Goal: Check status

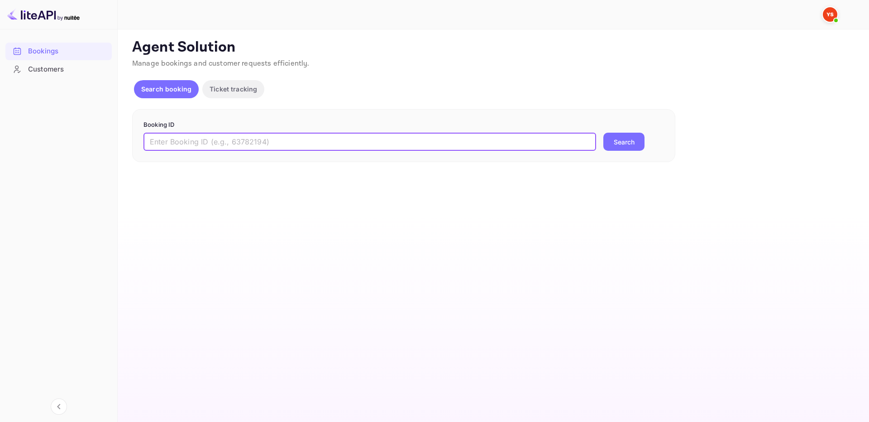
click at [253, 147] on input "text" at bounding box center [369, 142] width 453 height 18
type input "9524552"
click at [603, 133] on button "Search" at bounding box center [623, 142] width 41 height 18
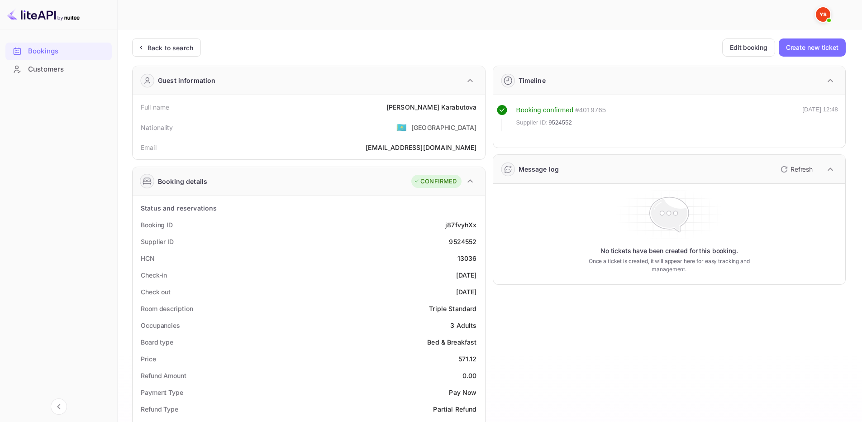
drag, startPoint x: 137, startPoint y: 222, endPoint x: 476, endPoint y: 286, distance: 344.9
copy div "Booking ID j87fvyhXx Supplier ID 9524552 HCN 13036 Check-in [DATE] Check out [D…"
drag, startPoint x: 139, startPoint y: 106, endPoint x: 481, endPoint y: 110, distance: 341.7
click at [481, 110] on div "Full name [PERSON_NAME]" at bounding box center [308, 107] width 345 height 17
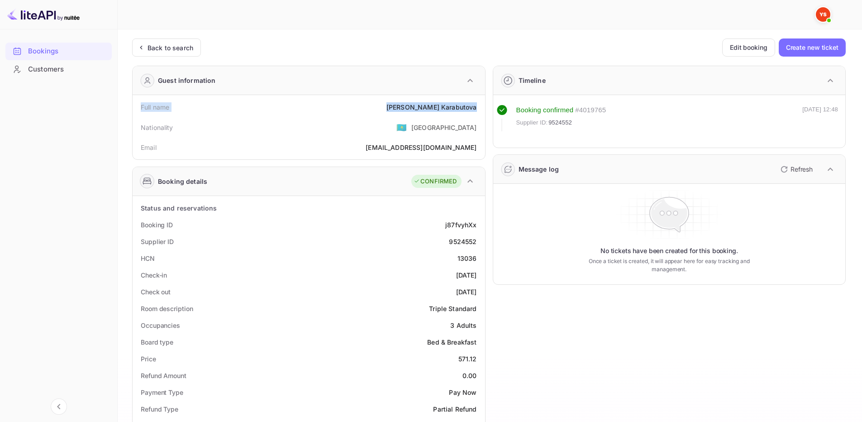
copy div "Full name [PERSON_NAME]"
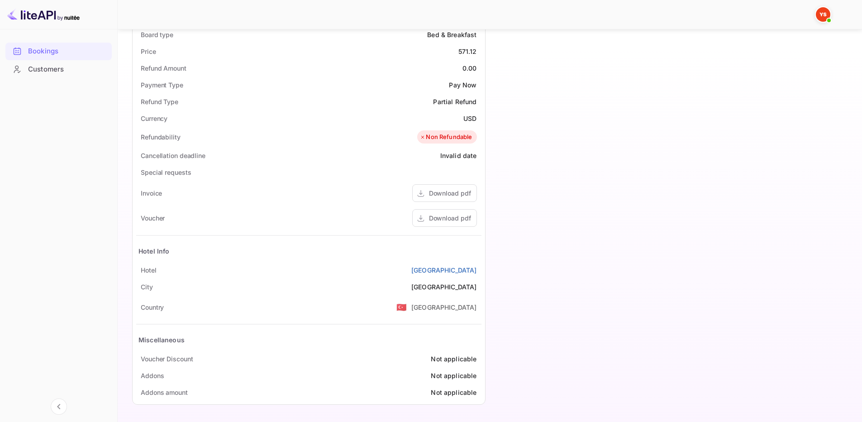
scroll to position [307, 0]
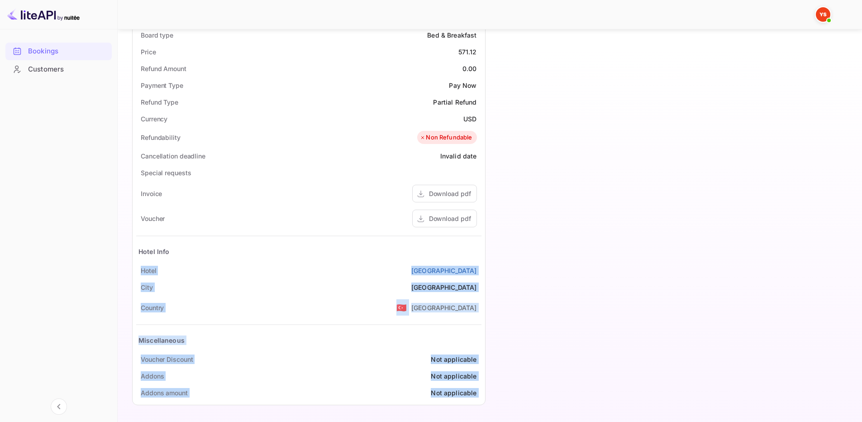
drag, startPoint x: 138, startPoint y: 269, endPoint x: 508, endPoint y: 274, distance: 370.3
click at [508, 274] on div "Guest information Full name [PERSON_NAME] Nationality 🇰🇿 [DEMOGRAPHIC_DATA] Ema…" at bounding box center [485, 82] width 721 height 660
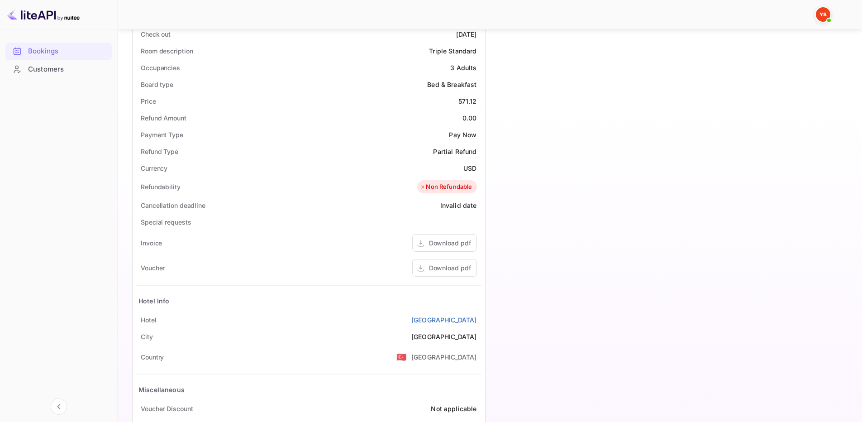
click at [506, 334] on div "Timeline Booking confirmed # 4019765 Supplier ID: 9524552 [DATE] 12:48 Message …" at bounding box center [666, 131] width 361 height 660
drag, startPoint x: 480, startPoint y: 320, endPoint x: 141, endPoint y: 320, distance: 338.6
click at [141, 320] on div "[GEOGRAPHIC_DATA]" at bounding box center [308, 319] width 345 height 17
copy div "[GEOGRAPHIC_DATA]"
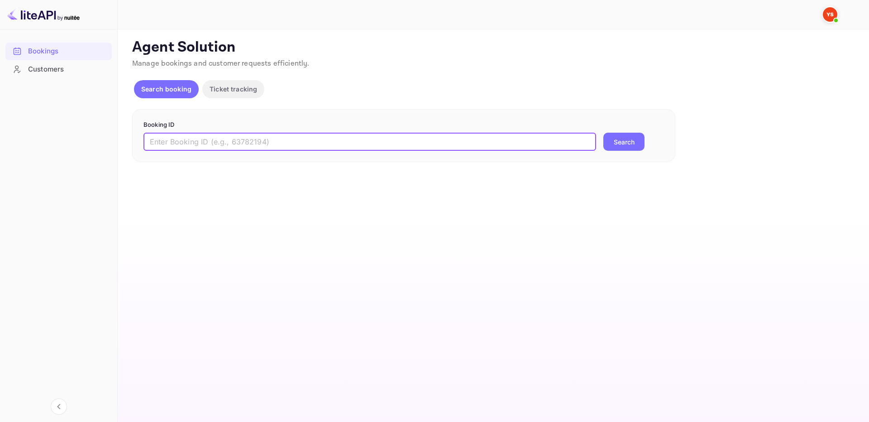
click at [273, 146] on input "text" at bounding box center [369, 142] width 453 height 18
paste input "8712560"
type input "8712560"
click at [603, 133] on button "Search" at bounding box center [623, 142] width 41 height 18
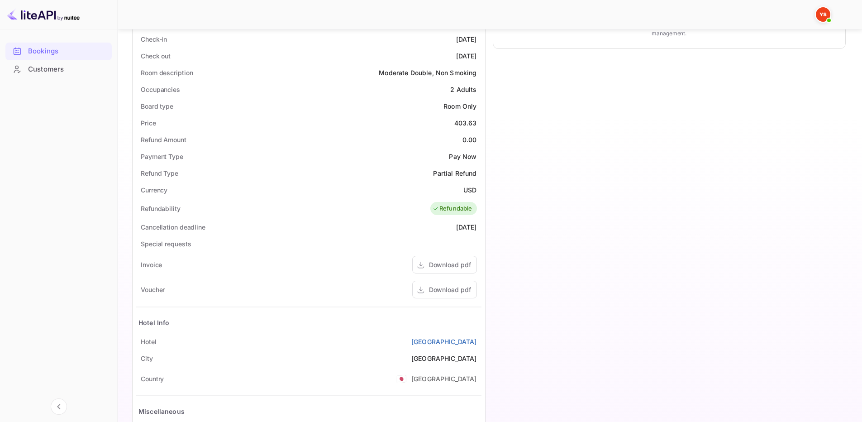
scroll to position [307, 0]
